Goal: Transaction & Acquisition: Purchase product/service

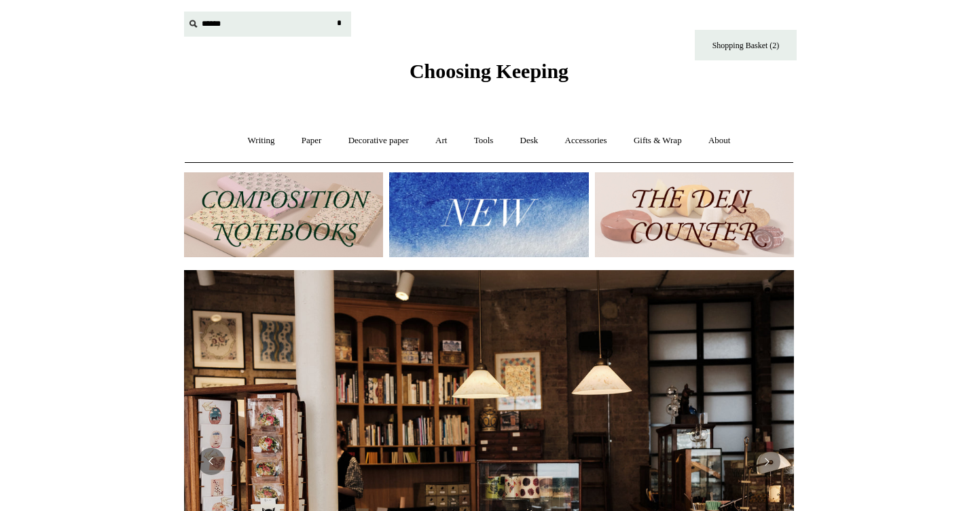
click at [228, 29] on input "text" at bounding box center [267, 24] width 167 height 25
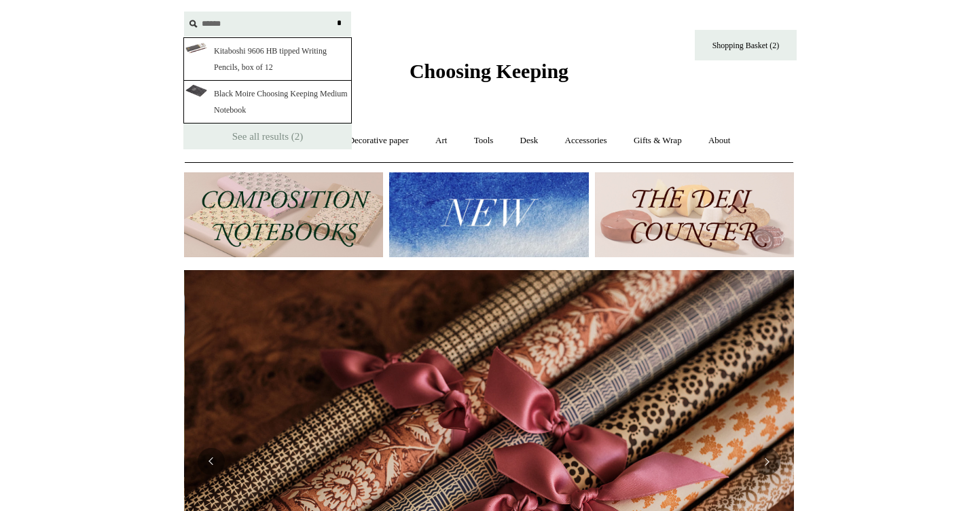
scroll to position [0, 1220]
type input "******"
click at [225, 99] on link "Black Moire Choosing Keeping Medium Notebook" at bounding box center [267, 102] width 168 height 43
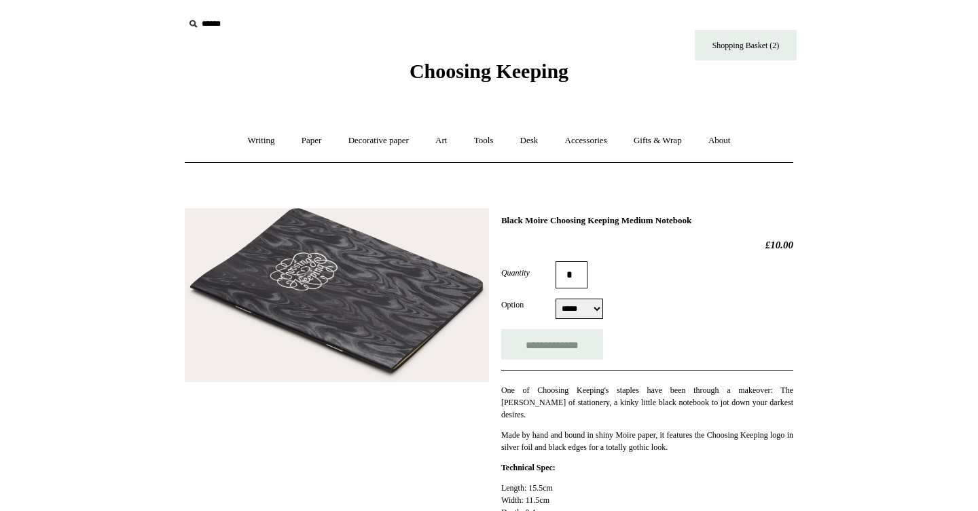
click at [204, 20] on input "text" at bounding box center [267, 24] width 167 height 25
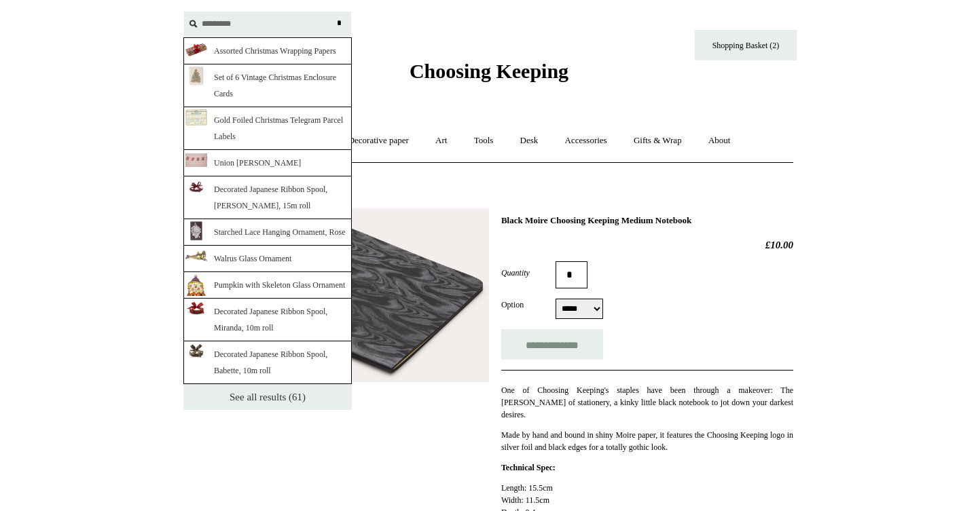
type input "*********"
click at [247, 410] on link "See all results (61)" at bounding box center [267, 397] width 168 height 26
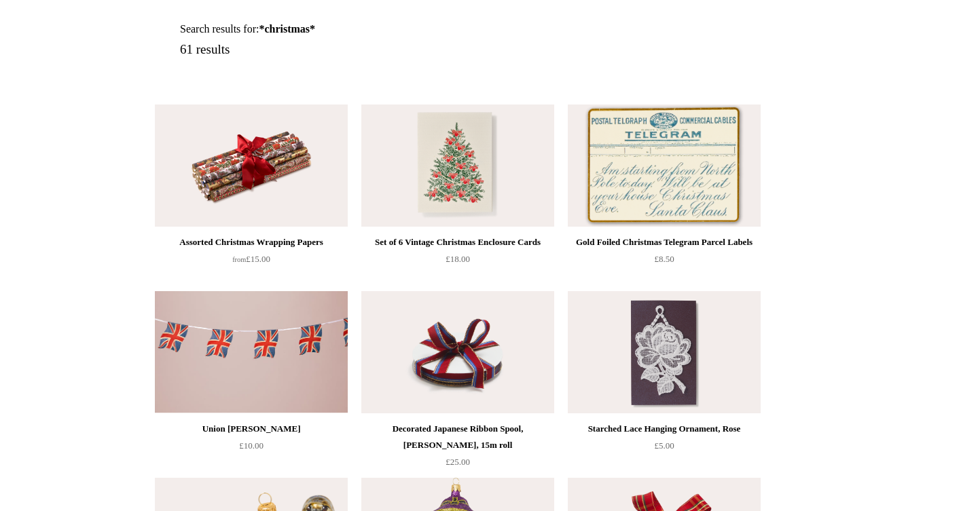
scroll to position [179, 0]
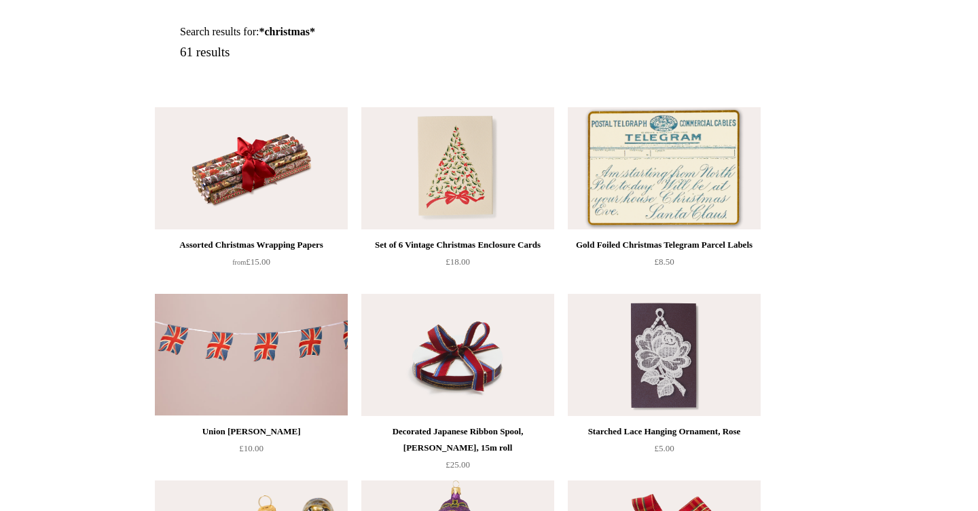
click at [465, 183] on img at bounding box center [457, 168] width 193 height 122
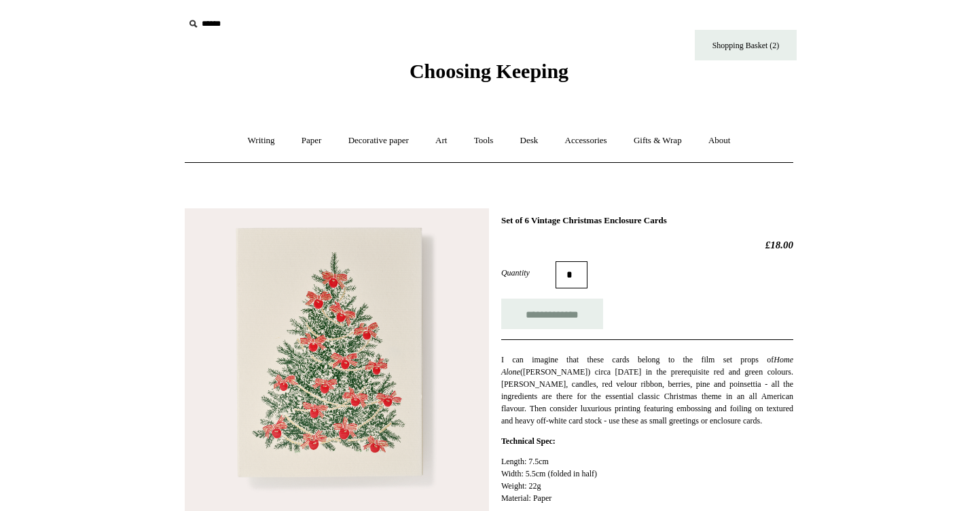
click at [407, 299] on img at bounding box center [337, 360] width 304 height 304
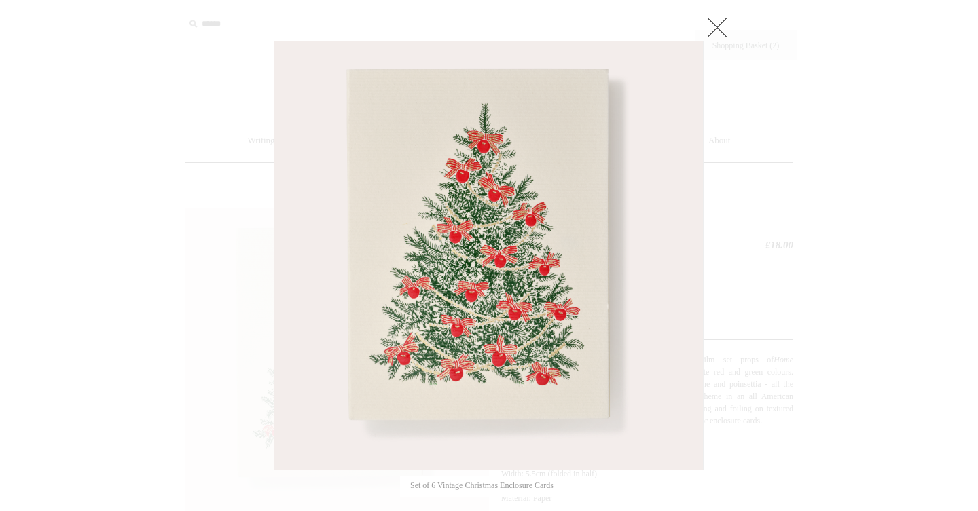
click at [407, 299] on link at bounding box center [349, 256] width 151 height 430
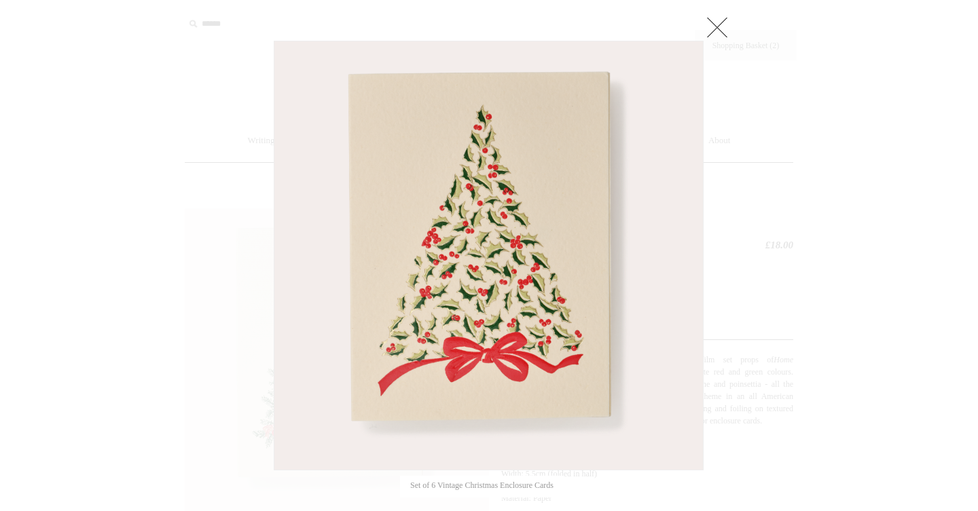
click at [431, 289] on img at bounding box center [488, 255] width 429 height 429
click at [556, 165] on link at bounding box center [628, 256] width 151 height 430
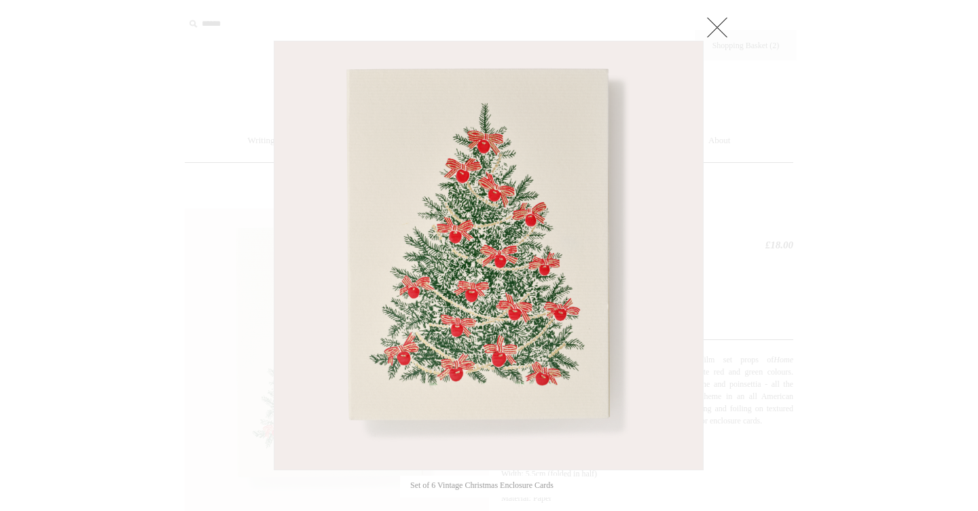
click at [719, 29] on link at bounding box center [717, 27] width 27 height 27
